Goal: Find specific page/section: Find specific page/section

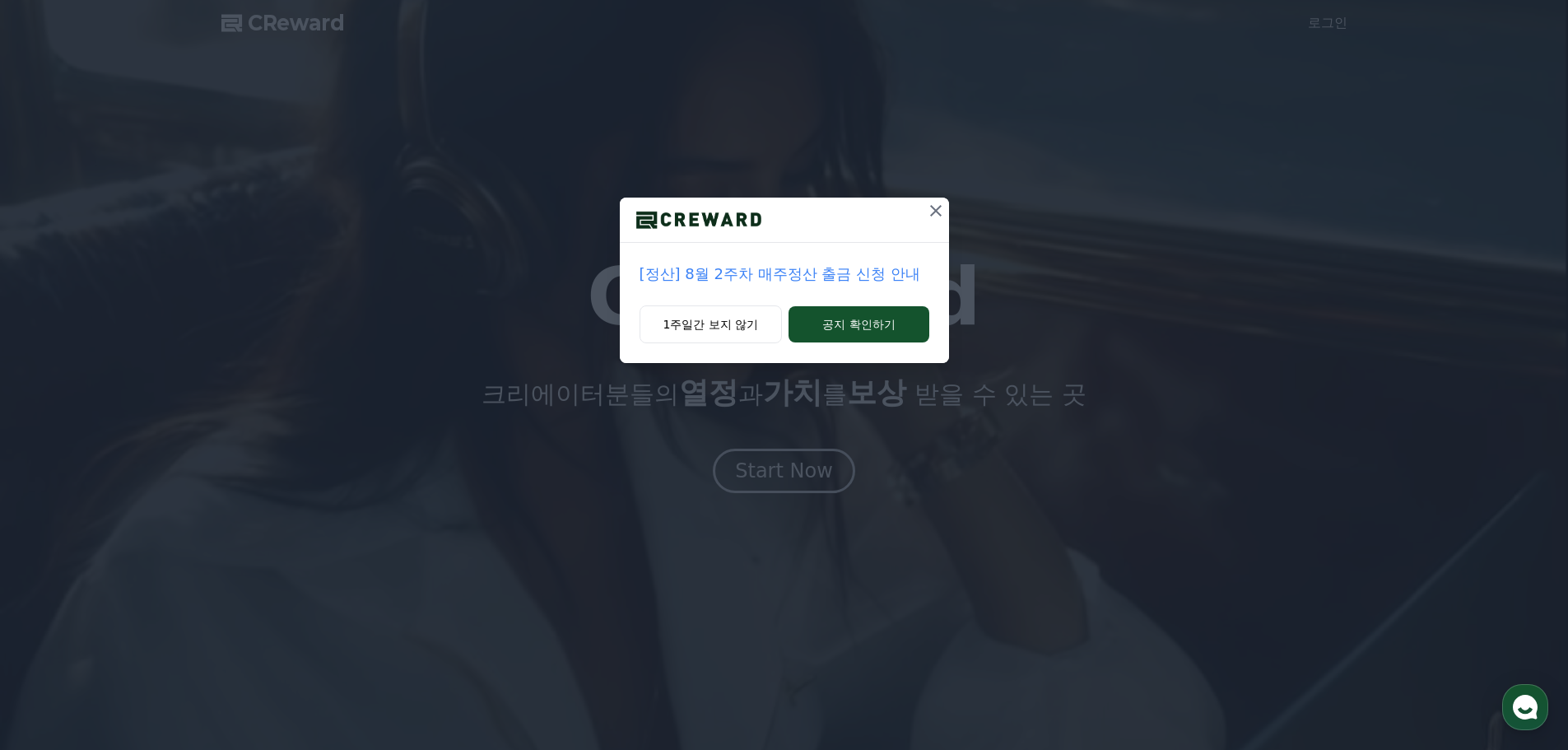
click at [933, 209] on icon at bounding box center [936, 210] width 11 height 11
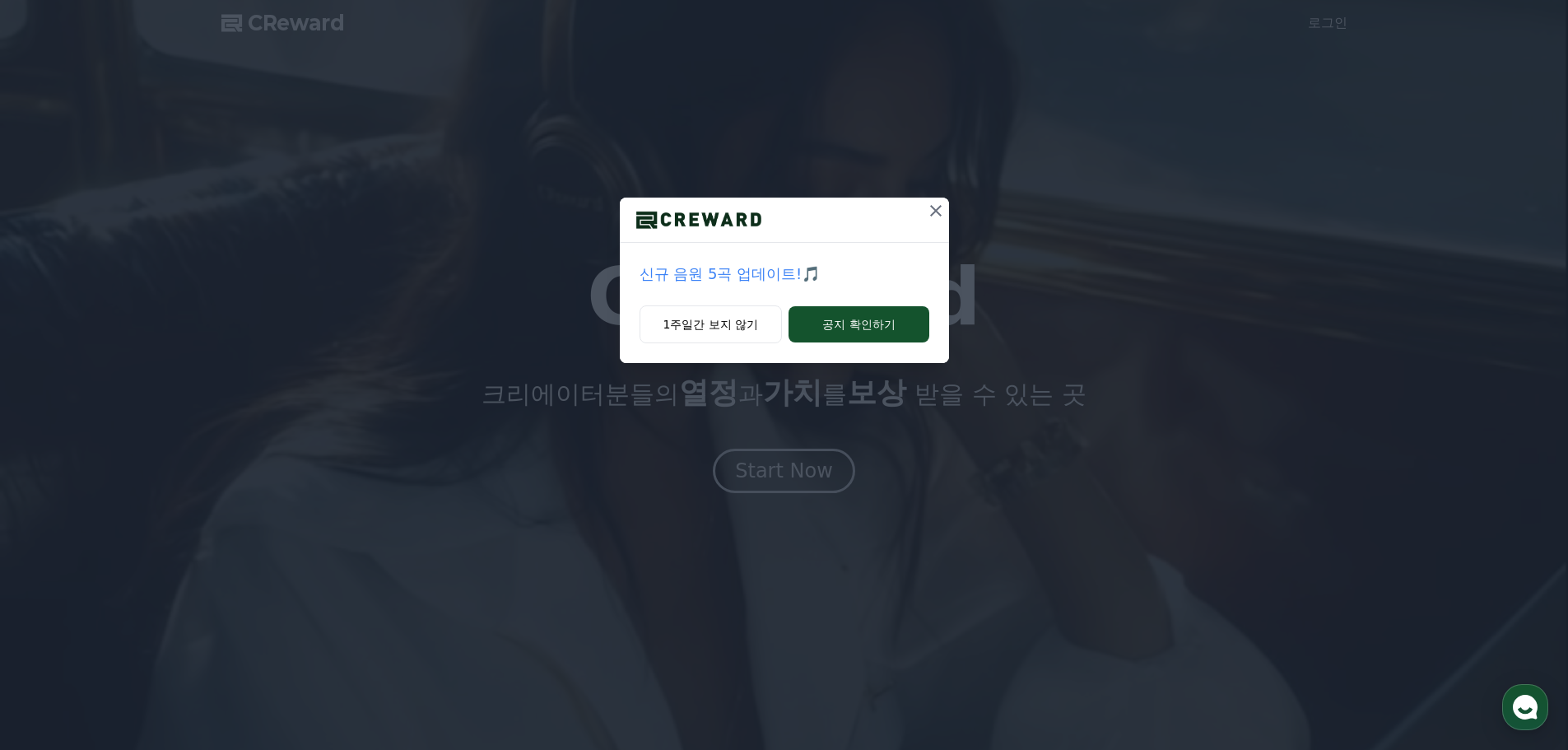
click at [931, 209] on icon at bounding box center [936, 210] width 20 height 20
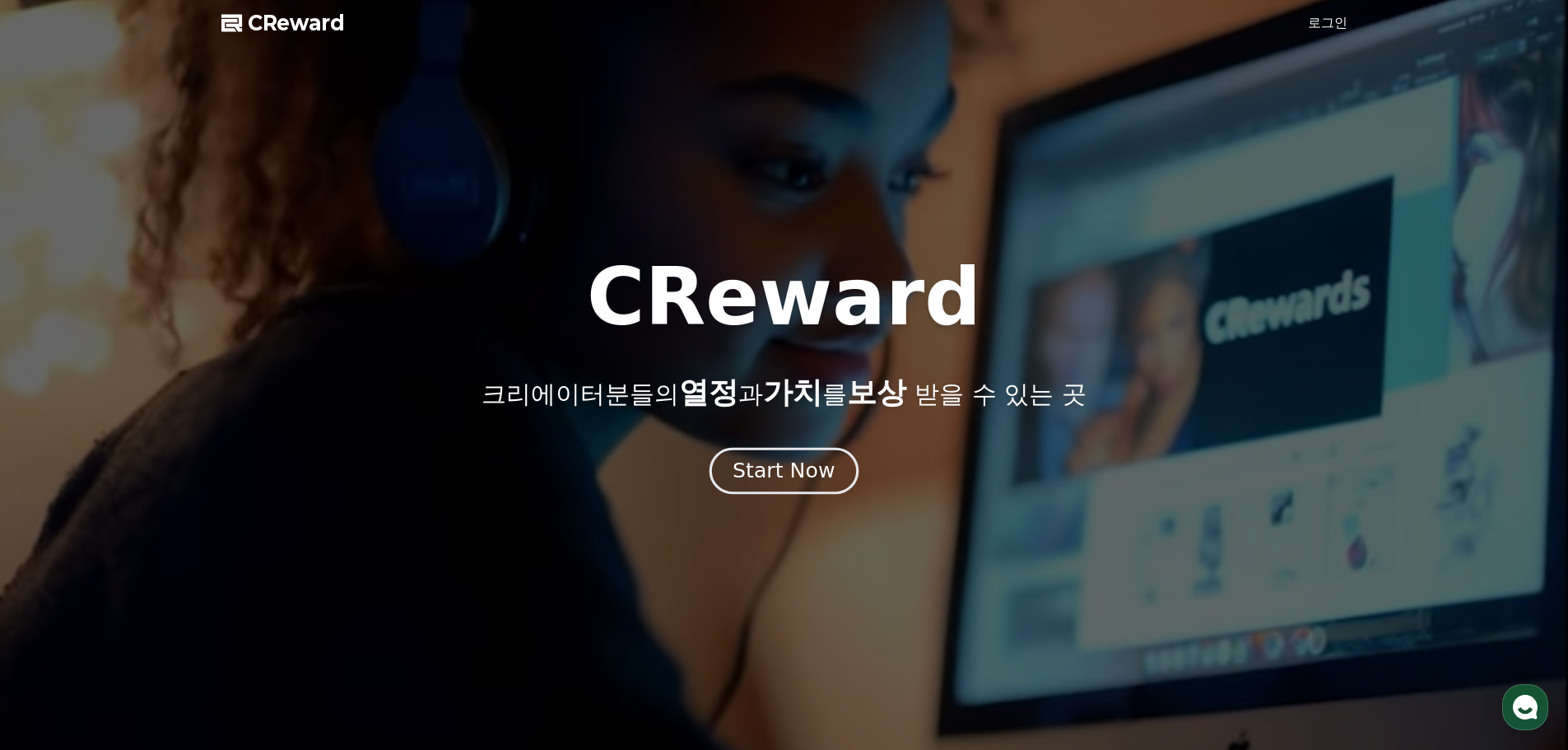
click at [805, 473] on div "Start Now" at bounding box center [784, 471] width 102 height 28
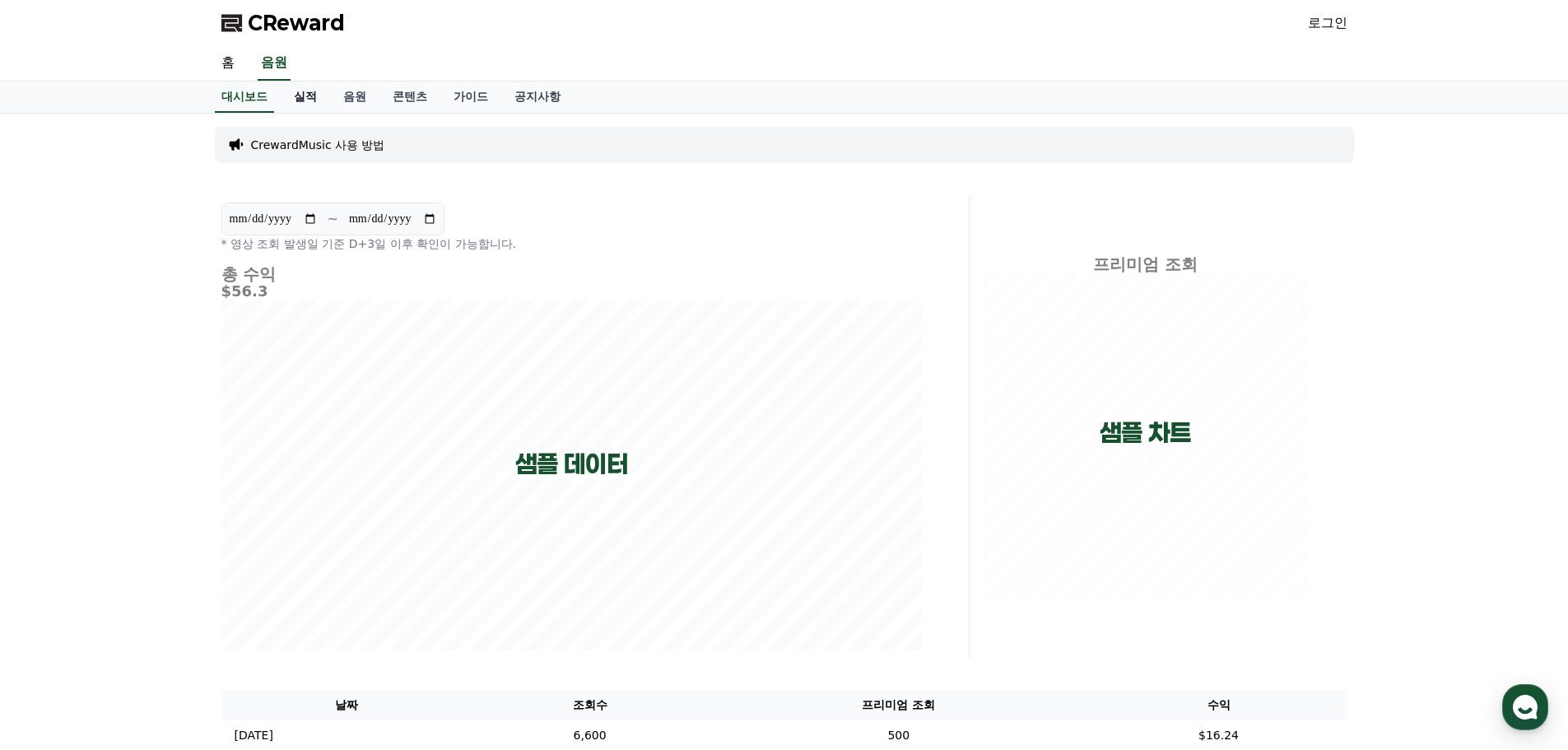
click at [310, 98] on link "실적" at bounding box center [305, 97] width 49 height 31
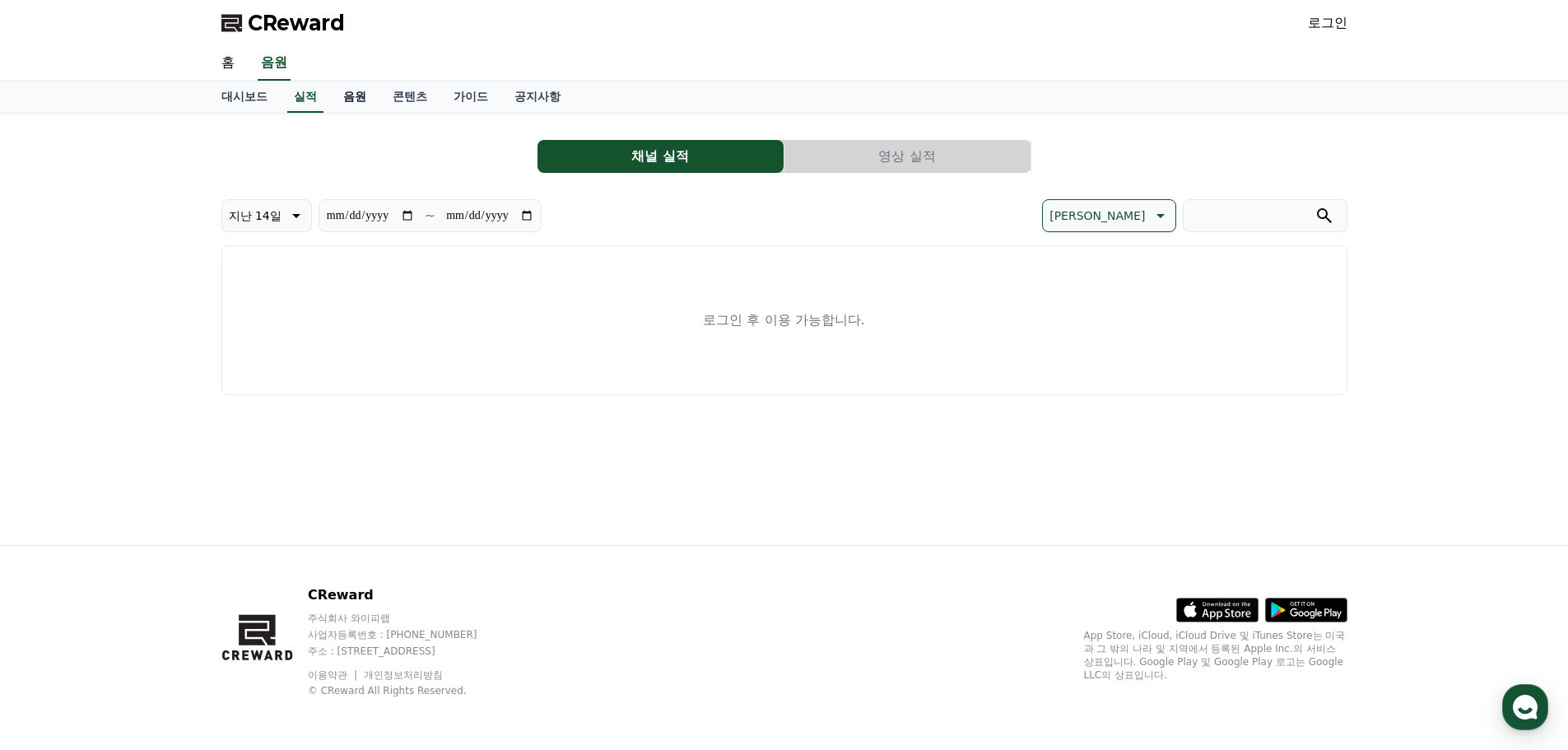
click at [353, 100] on link "음원" at bounding box center [355, 97] width 49 height 31
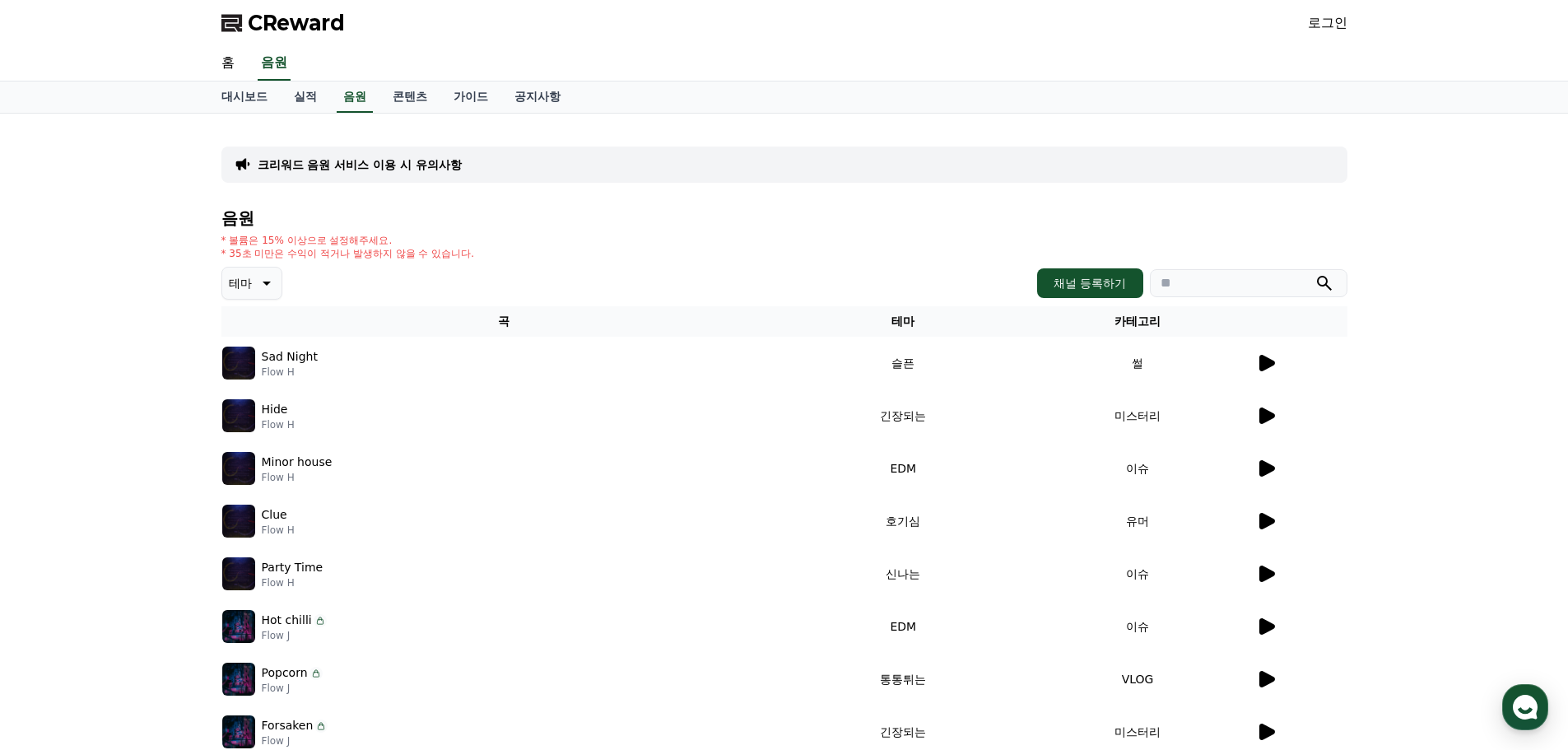
click at [1267, 361] on icon at bounding box center [1267, 362] width 15 height 16
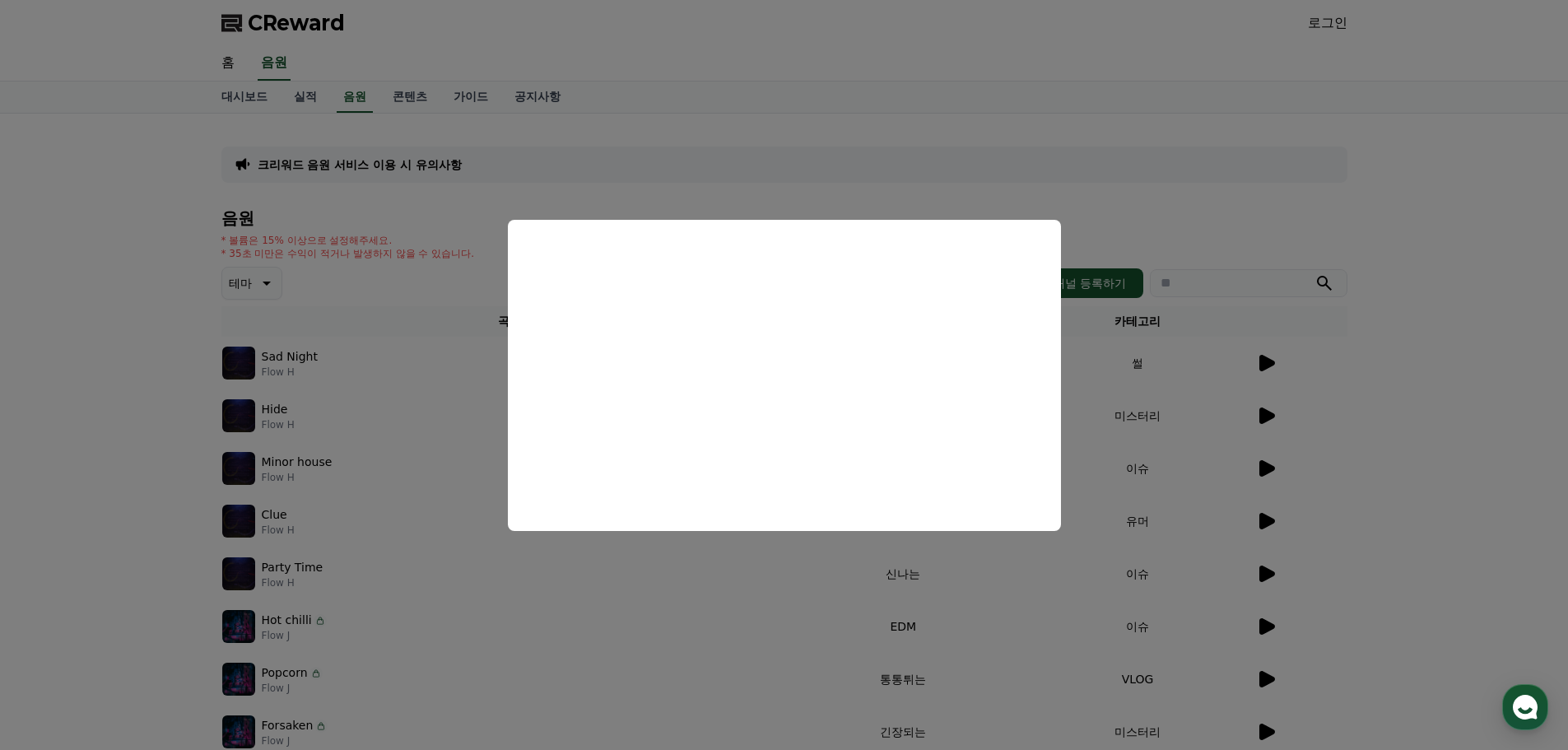
click at [39, 358] on button "close modal" at bounding box center [784, 375] width 1568 height 750
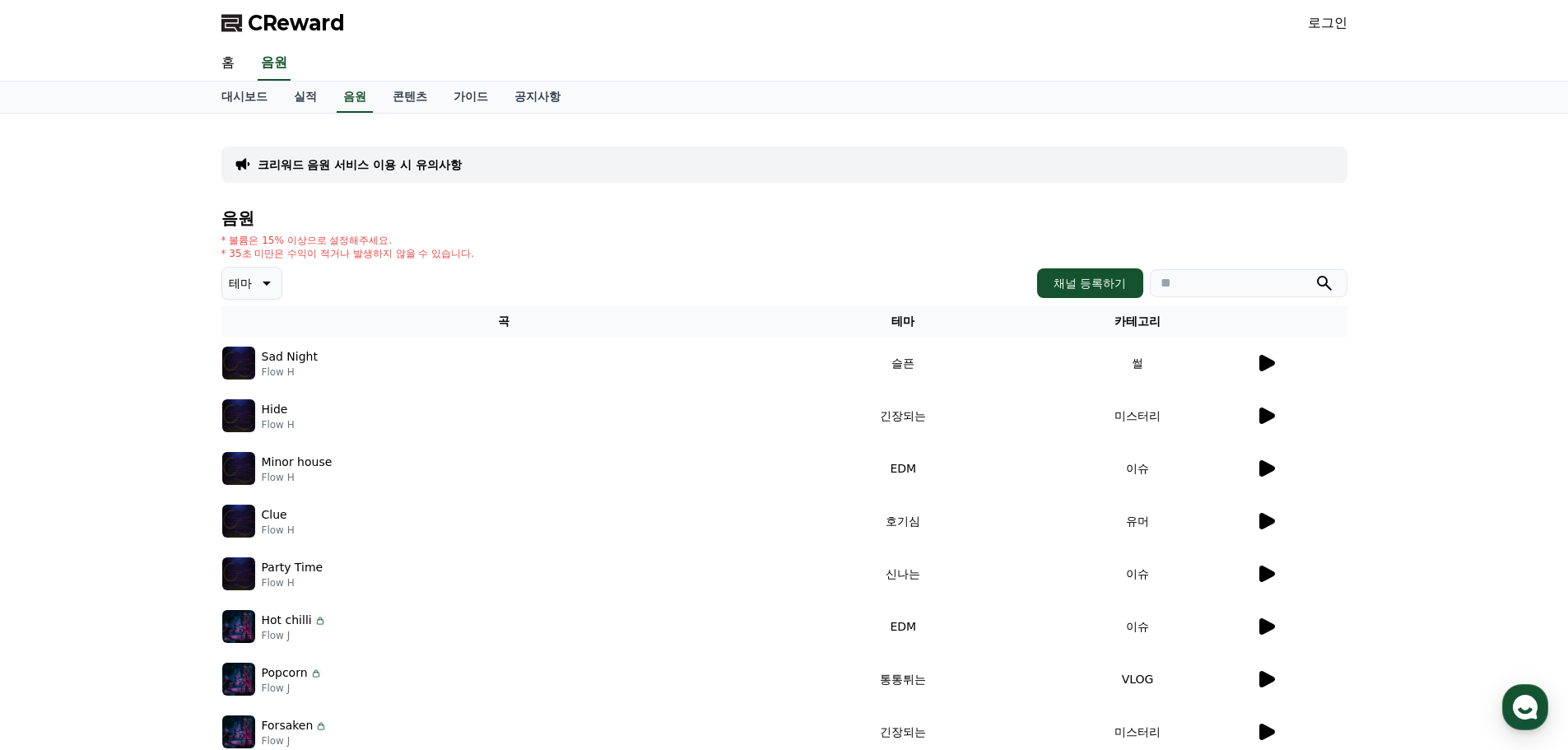
click at [1269, 413] on icon at bounding box center [1267, 415] width 15 height 16
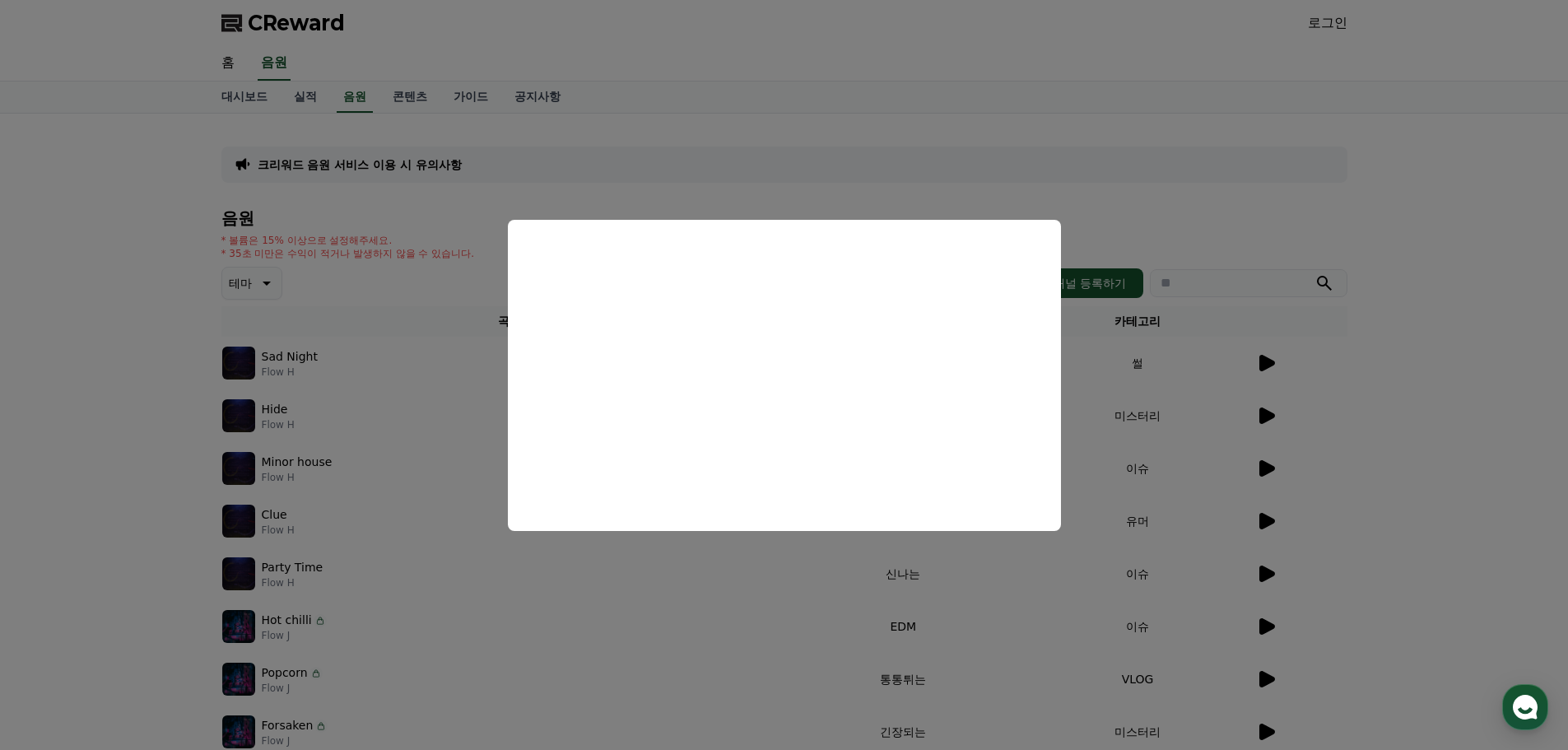
click at [15, 389] on button "close modal" at bounding box center [784, 375] width 1568 height 750
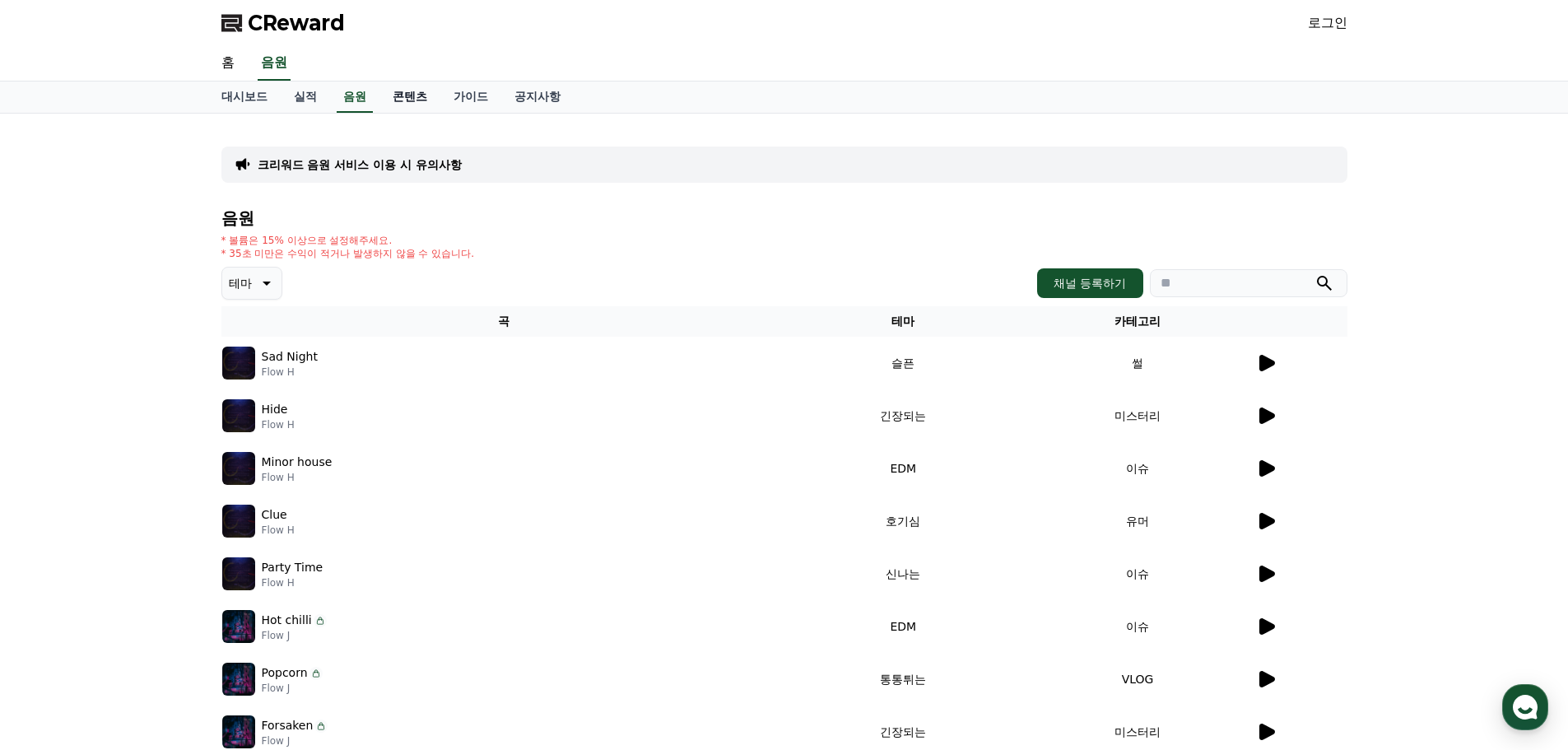
click at [396, 93] on link "콘텐츠" at bounding box center [410, 97] width 61 height 31
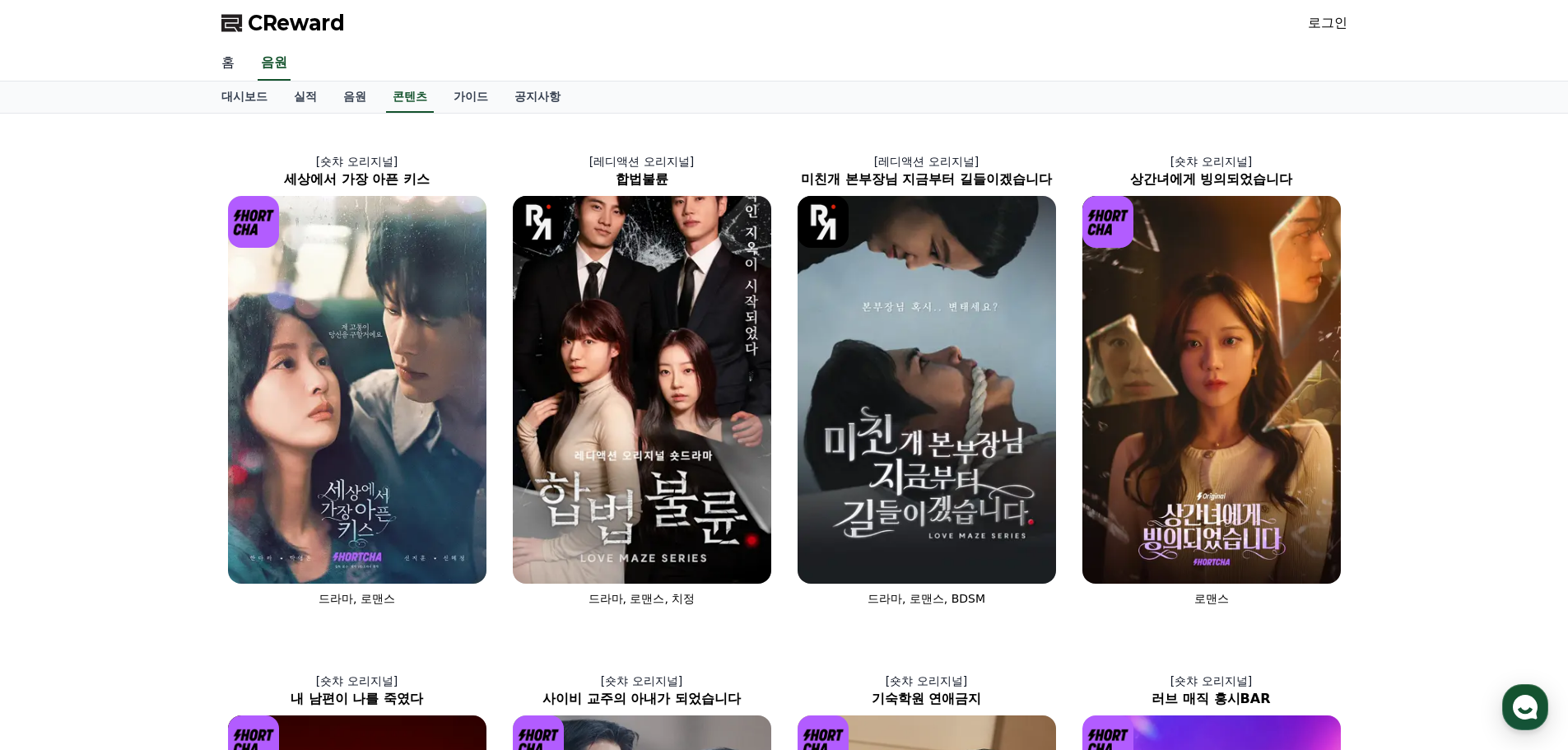
click at [223, 60] on link "홈" at bounding box center [228, 64] width 40 height 34
